Goal: Task Accomplishment & Management: Use online tool/utility

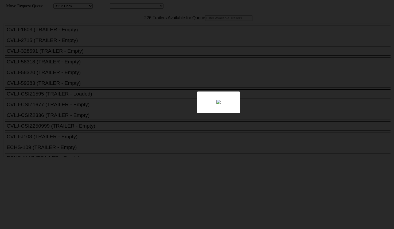
select select "121"
